Goal: Use online tool/utility: Utilize a website feature to perform a specific function

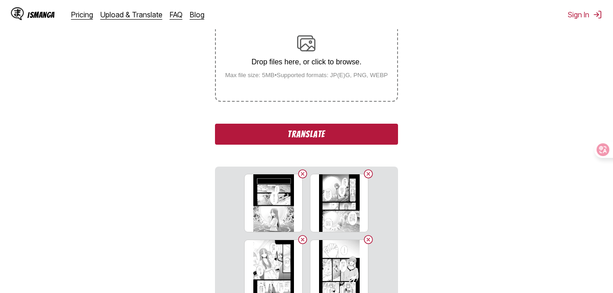
click at [326, 145] on button "Translate" at bounding box center [306, 134] width 183 height 21
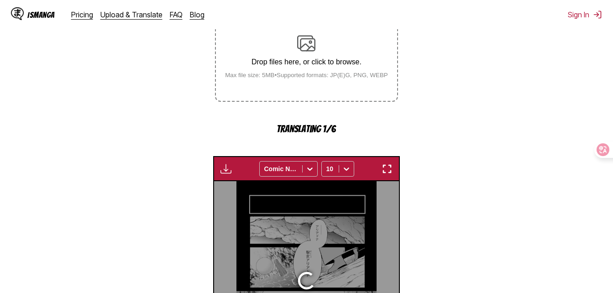
scroll to position [293, 0]
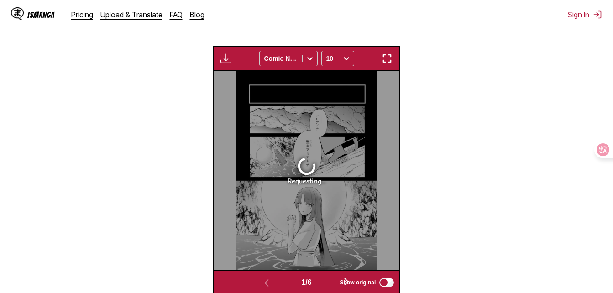
click at [436, 293] on section "From Japanese To English Drop files here, or click to browse. Max file size: 5M…" at bounding box center [306, 74] width 598 height 442
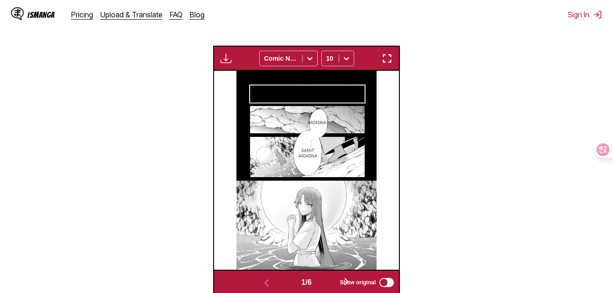
click at [389, 57] on img "button" at bounding box center [386, 58] width 11 height 11
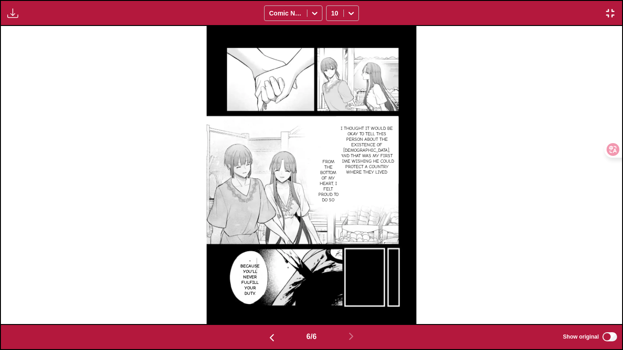
scroll to position [0, 3108]
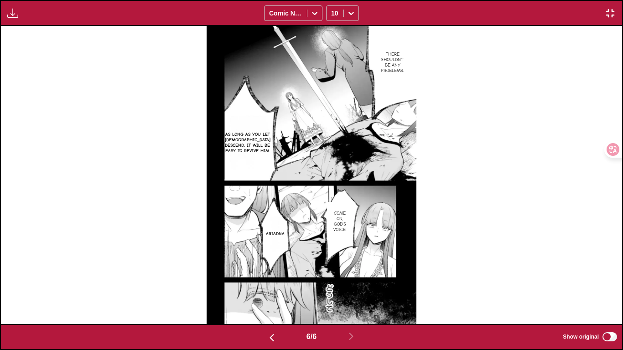
click at [436, 10] on img "button" at bounding box center [610, 13] width 11 height 11
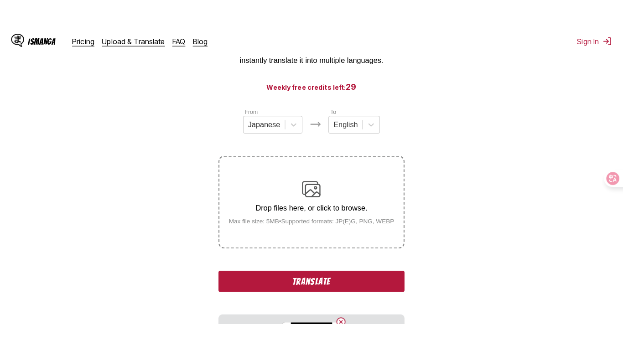
scroll to position [102, 0]
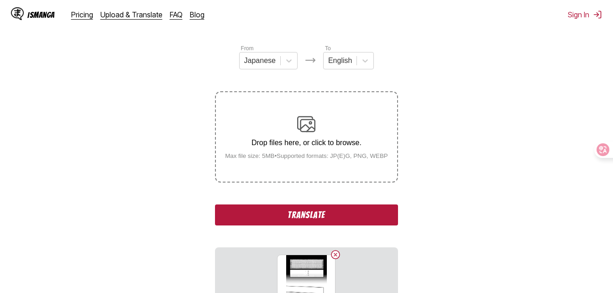
click at [345, 213] on button "Translate" at bounding box center [306, 214] width 183 height 21
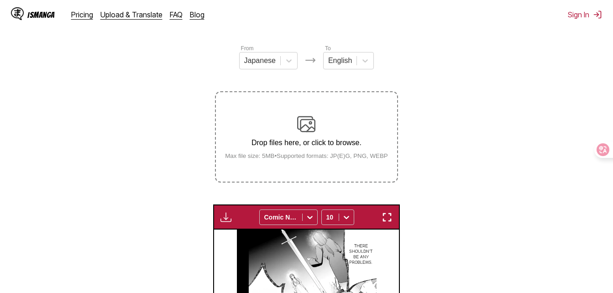
click at [387, 218] on img "button" at bounding box center [386, 217] width 11 height 11
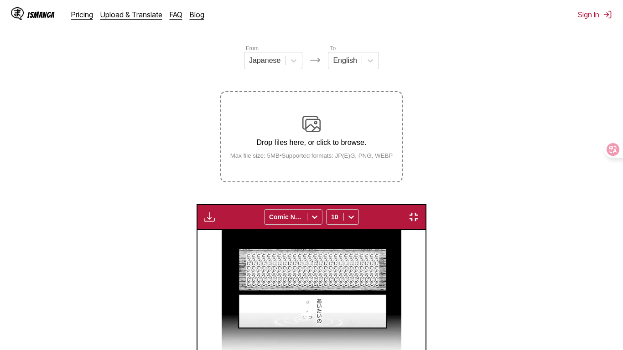
scroll to position [0, 3729]
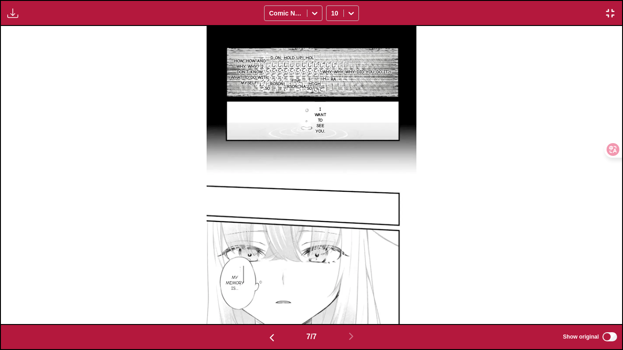
click at [436, 14] on img "button" at bounding box center [610, 13] width 11 height 11
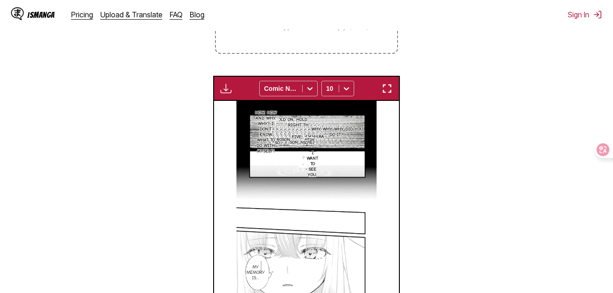
scroll to position [147, 0]
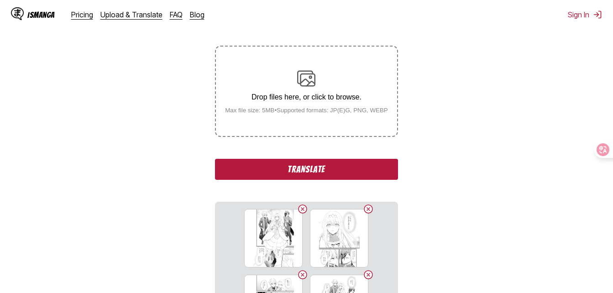
click at [333, 170] on button "Translate" at bounding box center [306, 169] width 183 height 21
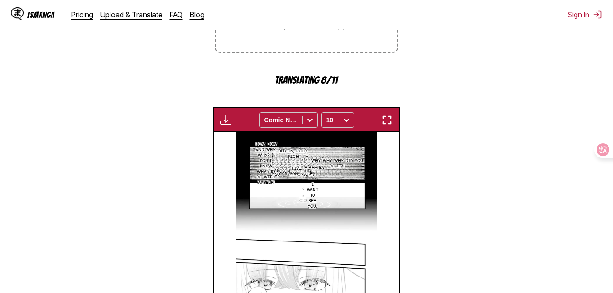
scroll to position [239, 0]
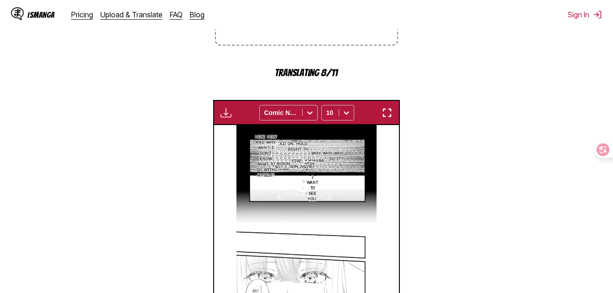
click at [388, 109] on img "button" at bounding box center [386, 112] width 11 height 11
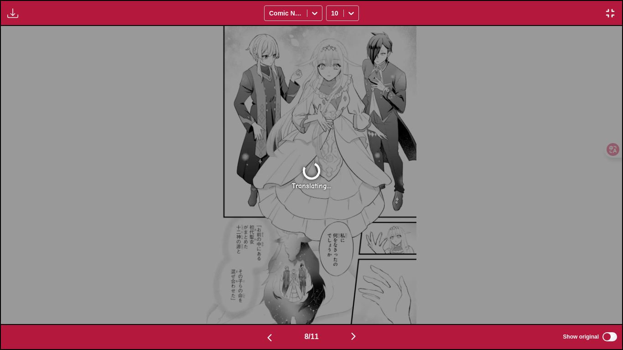
scroll to position [0, 3729]
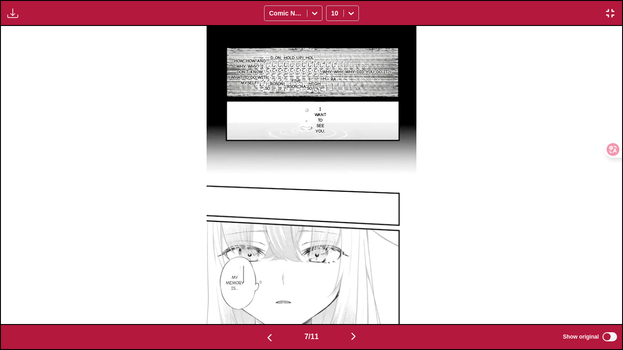
click at [350, 293] on div "7 / 11 Show original" at bounding box center [311, 337] width 623 height 26
click at [352, 293] on img "button" at bounding box center [353, 336] width 11 height 11
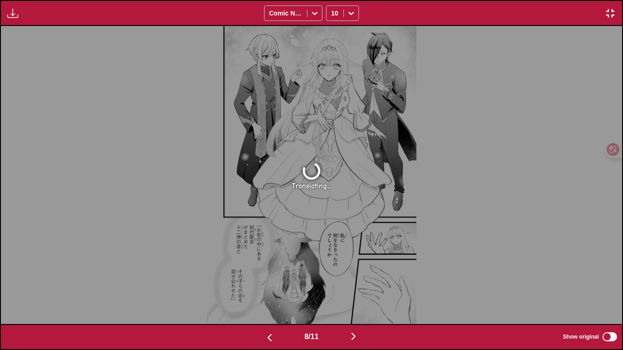
click at [436, 11] on img "button" at bounding box center [610, 13] width 11 height 11
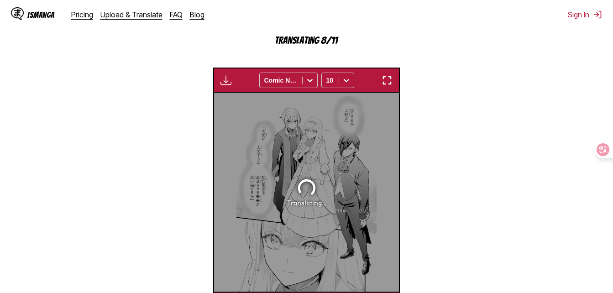
scroll to position [0, 1296]
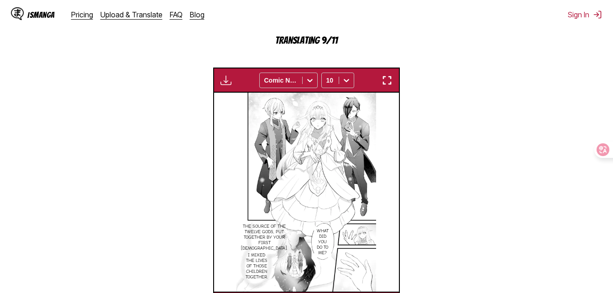
click at [390, 80] on img "button" at bounding box center [386, 80] width 11 height 11
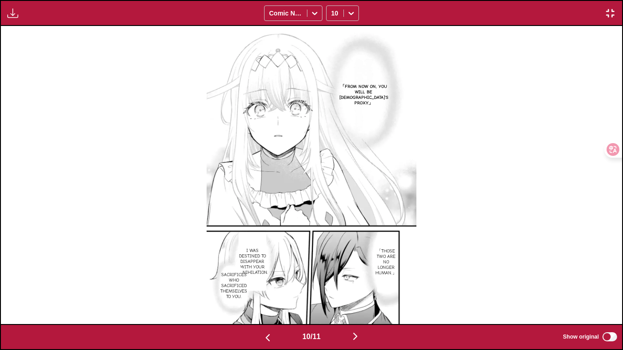
scroll to position [0, 5594]
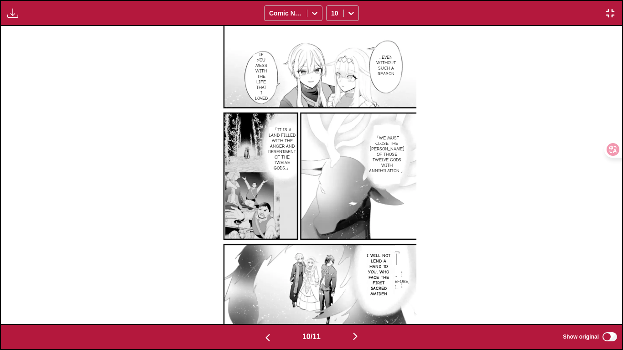
click at [436, 13] on img "button" at bounding box center [610, 13] width 11 height 11
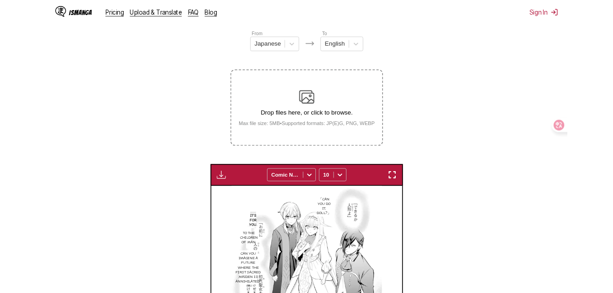
scroll to position [0, 1666]
